Goal: Find specific page/section: Find specific page/section

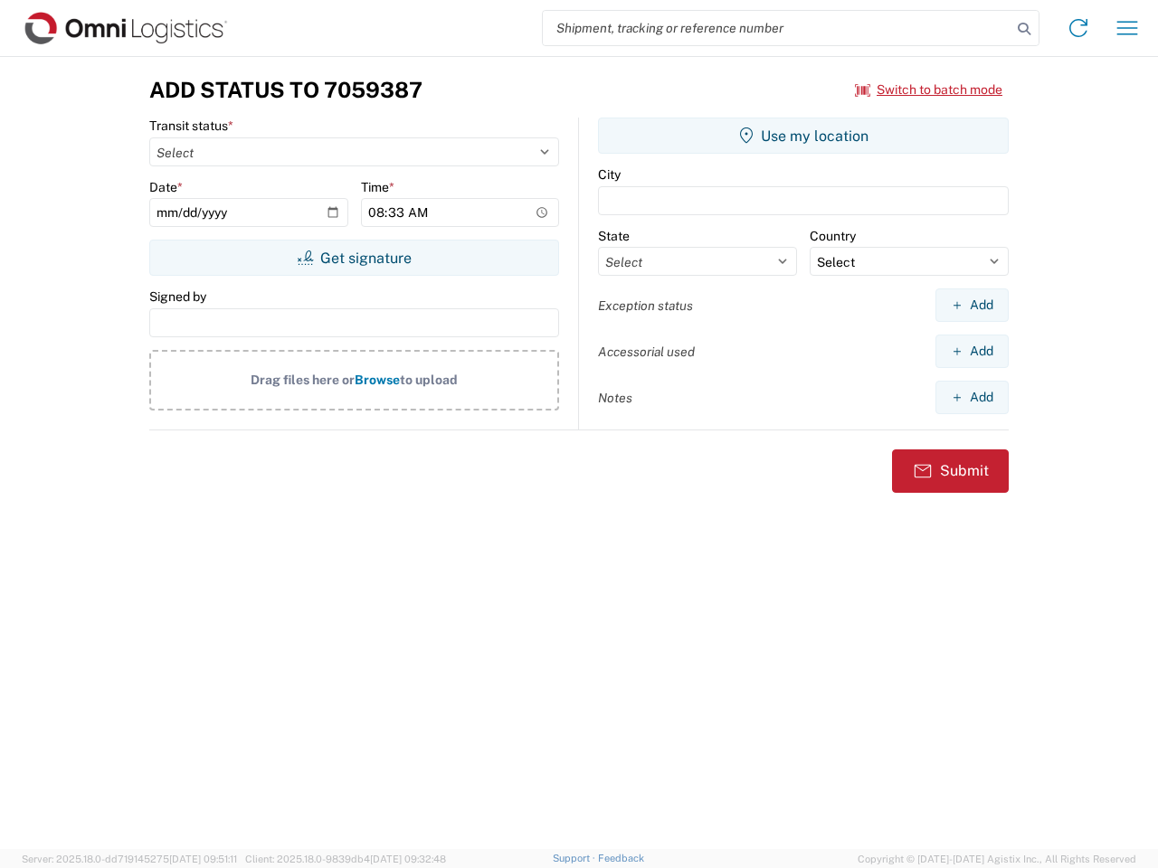
click at [777, 28] on input "search" at bounding box center [777, 28] width 469 height 34
click at [1024, 29] on icon at bounding box center [1023, 28] width 25 height 25
click at [1078, 28] on icon at bounding box center [1078, 28] width 29 height 29
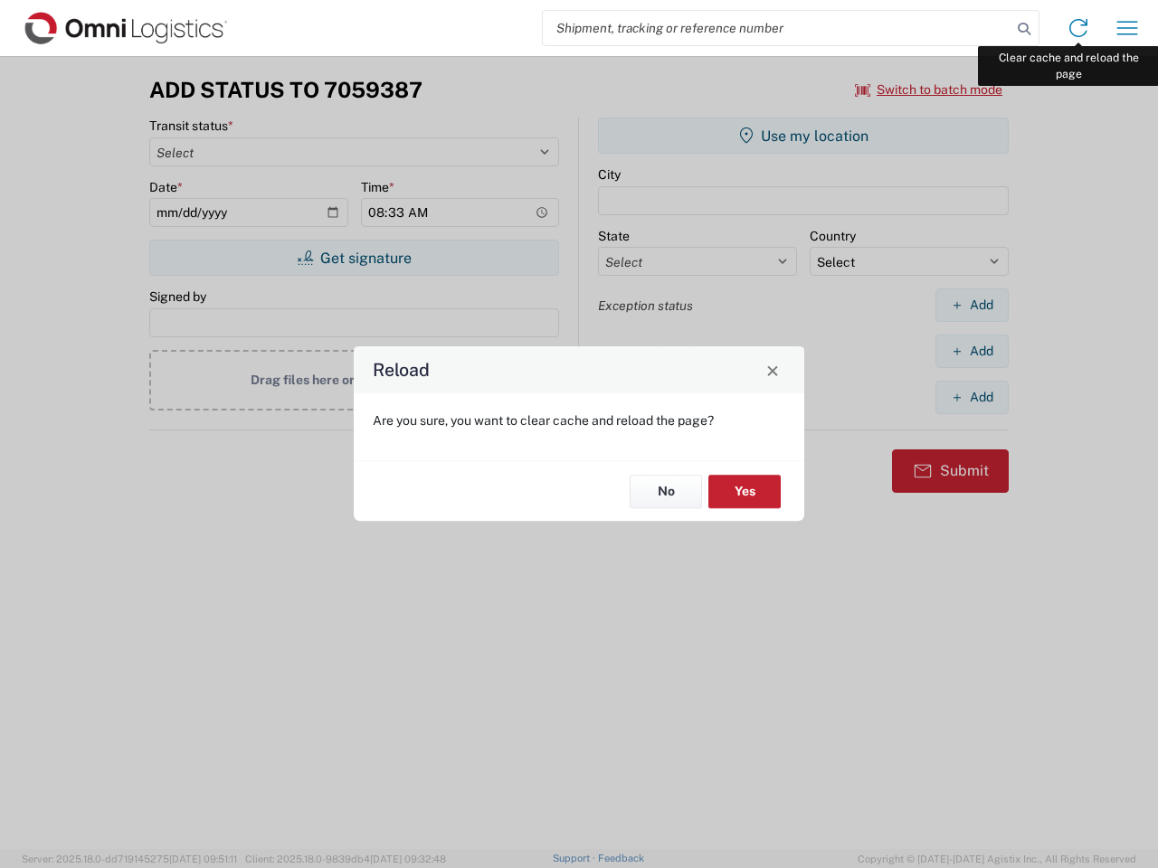
click at [1127, 28] on div "Reload Are you sure, you want to clear cache and reload the page? No Yes" at bounding box center [579, 434] width 1158 height 868
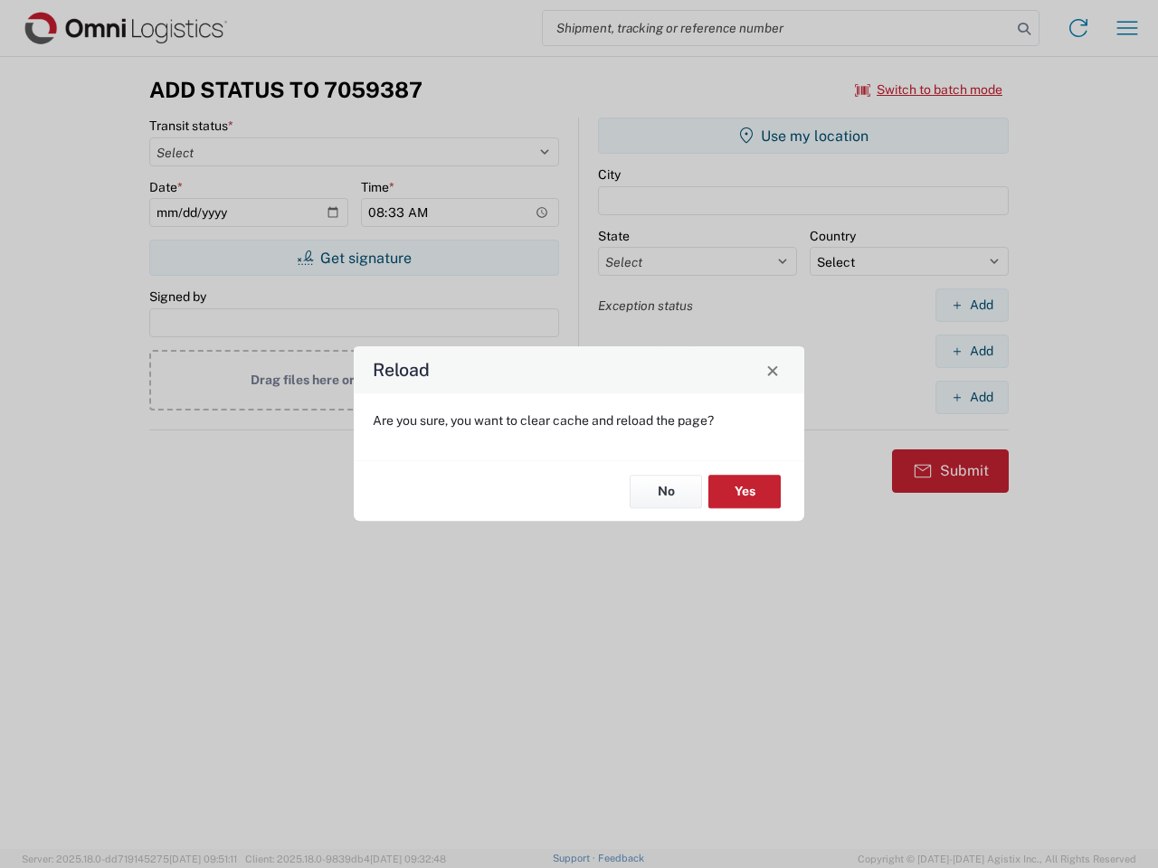
click at [929, 90] on div "Reload Are you sure, you want to clear cache and reload the page? No Yes" at bounding box center [579, 434] width 1158 height 868
click at [354, 258] on div "Reload Are you sure, you want to clear cache and reload the page? No Yes" at bounding box center [579, 434] width 1158 height 868
click at [803, 136] on div "Reload Are you sure, you want to clear cache and reload the page? No Yes" at bounding box center [579, 434] width 1158 height 868
click at [972, 305] on div "Reload Are you sure, you want to clear cache and reload the page? No Yes" at bounding box center [579, 434] width 1158 height 868
click at [972, 351] on div "Reload Are you sure, you want to clear cache and reload the page? No Yes" at bounding box center [579, 434] width 1158 height 868
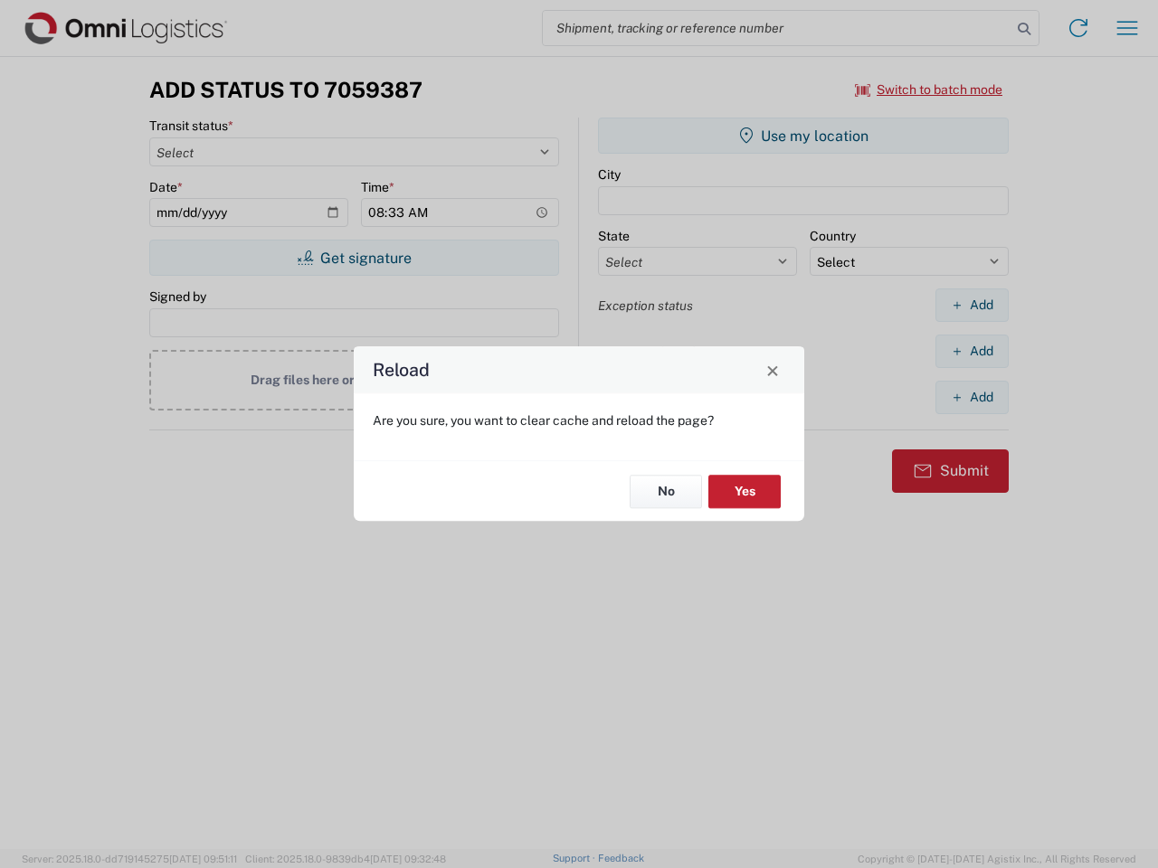
click at [972, 397] on div "Reload Are you sure, you want to clear cache and reload the page? No Yes" at bounding box center [579, 434] width 1158 height 868
